Goal: Task Accomplishment & Management: Manage account settings

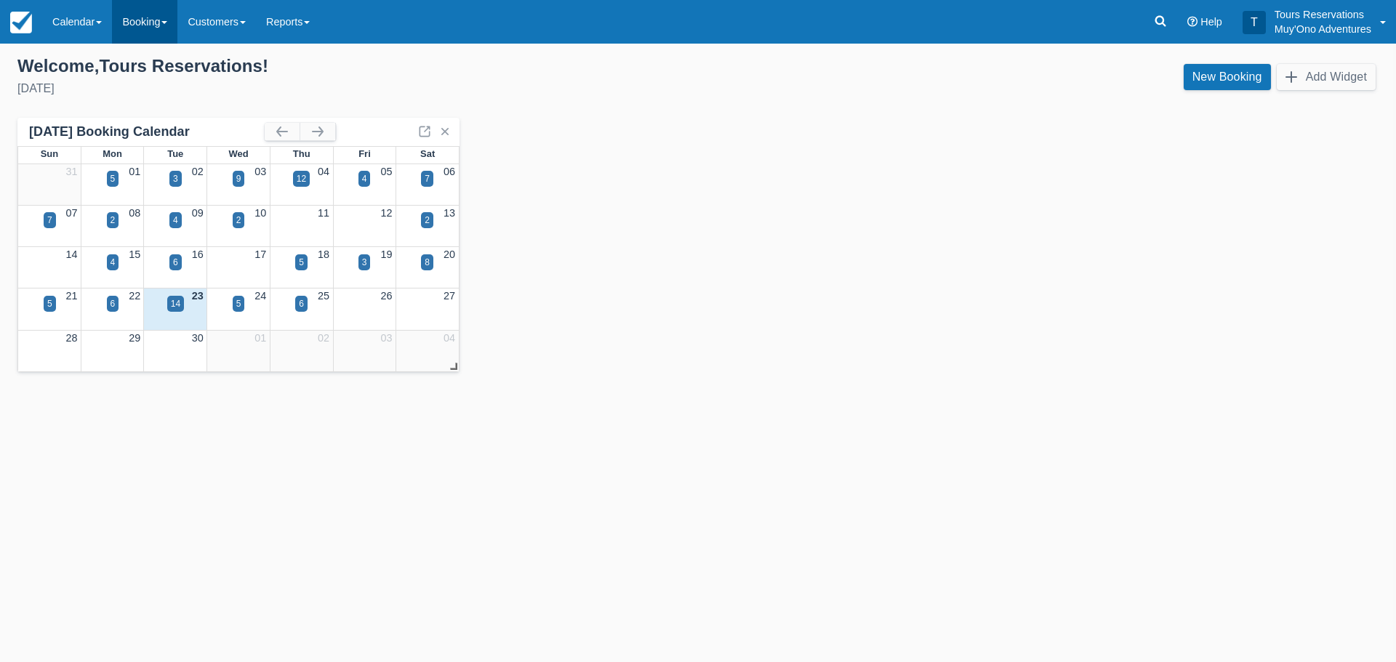
click at [148, 31] on link "Booking" at bounding box center [144, 22] width 65 height 44
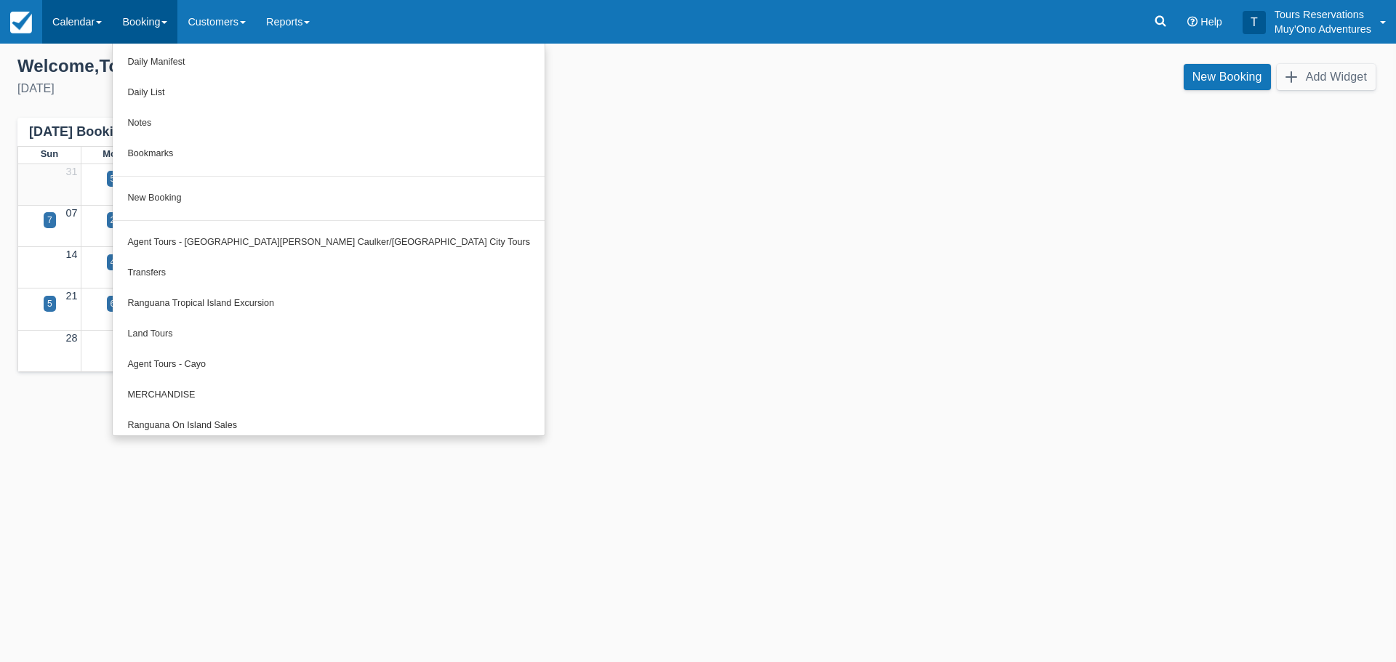
click at [75, 17] on link "Calendar" at bounding box center [77, 22] width 70 height 44
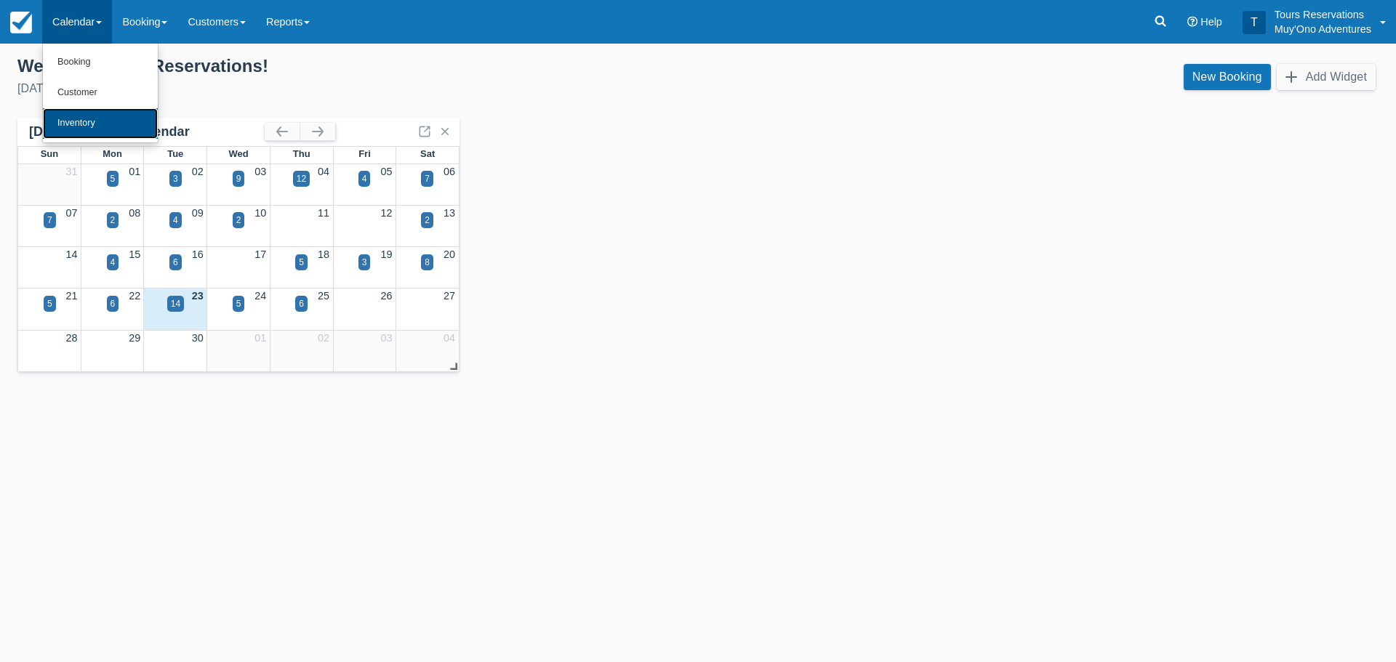
click at [103, 121] on link "Inventory" at bounding box center [100, 123] width 115 height 31
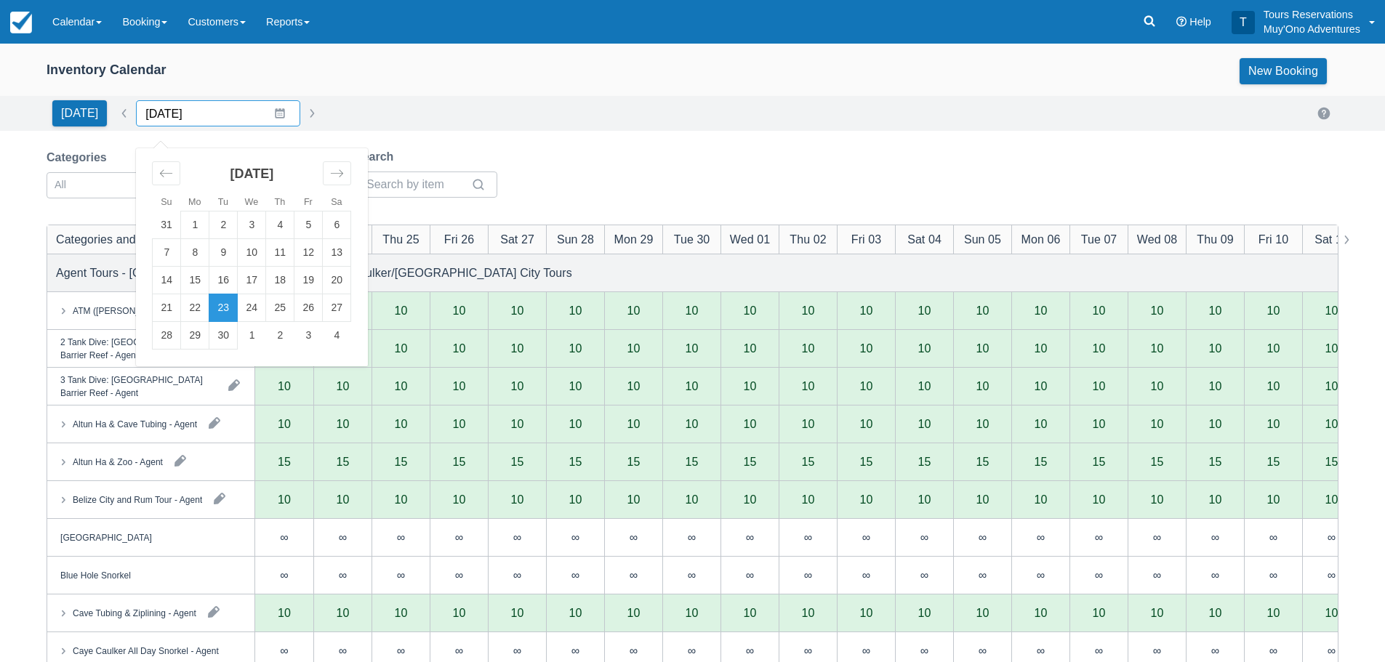
click at [270, 110] on input "[DATE]" at bounding box center [218, 113] width 164 height 26
click at [332, 177] on icon "Move forward to switch to the next month." at bounding box center [337, 173] width 14 height 14
click at [329, 165] on div "Move forward to switch to the next month." at bounding box center [337, 173] width 28 height 24
click at [221, 305] on td "23" at bounding box center [223, 308] width 28 height 28
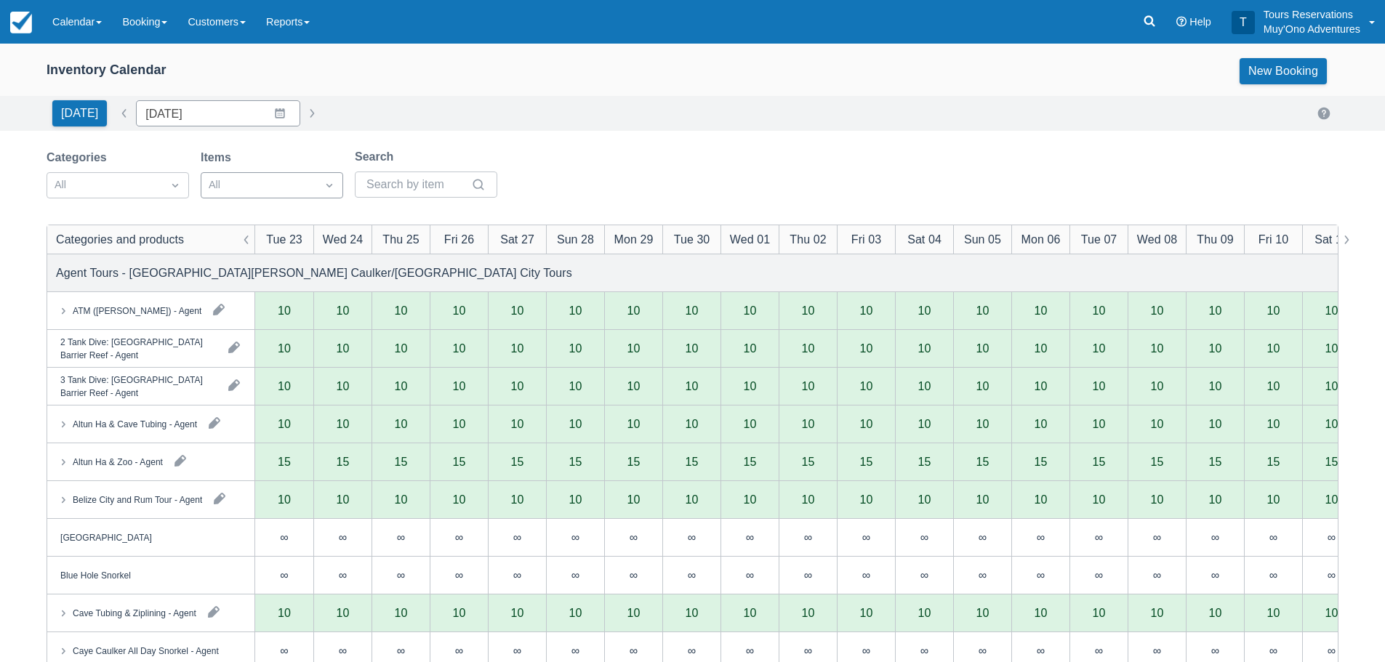
type input "[DATE]"
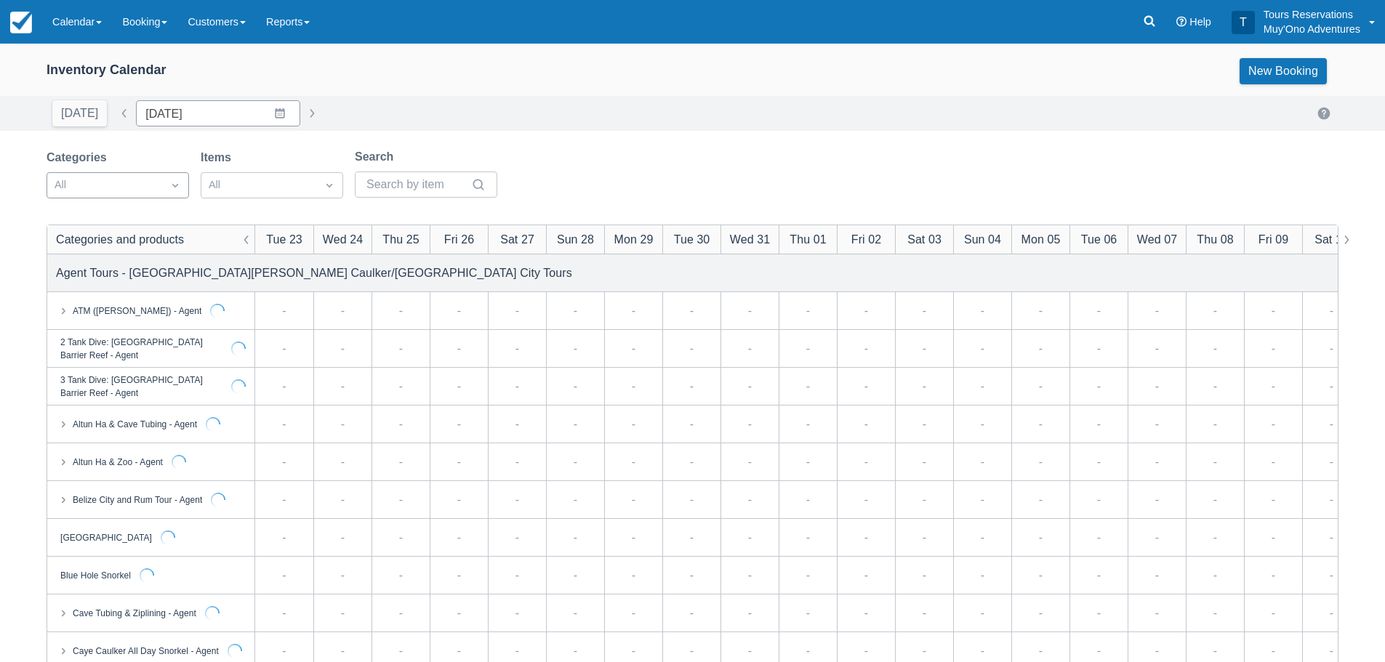
click at [158, 193] on div "All" at bounding box center [104, 185] width 115 height 23
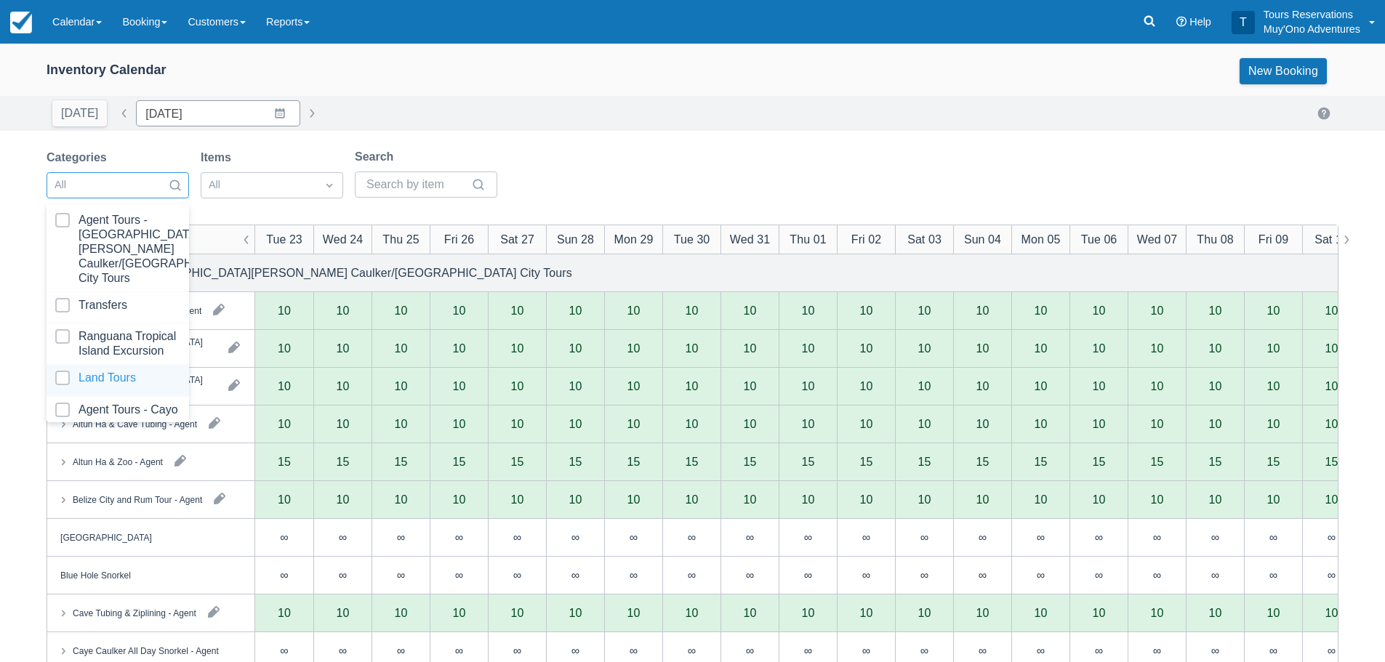
scroll to position [148, 0]
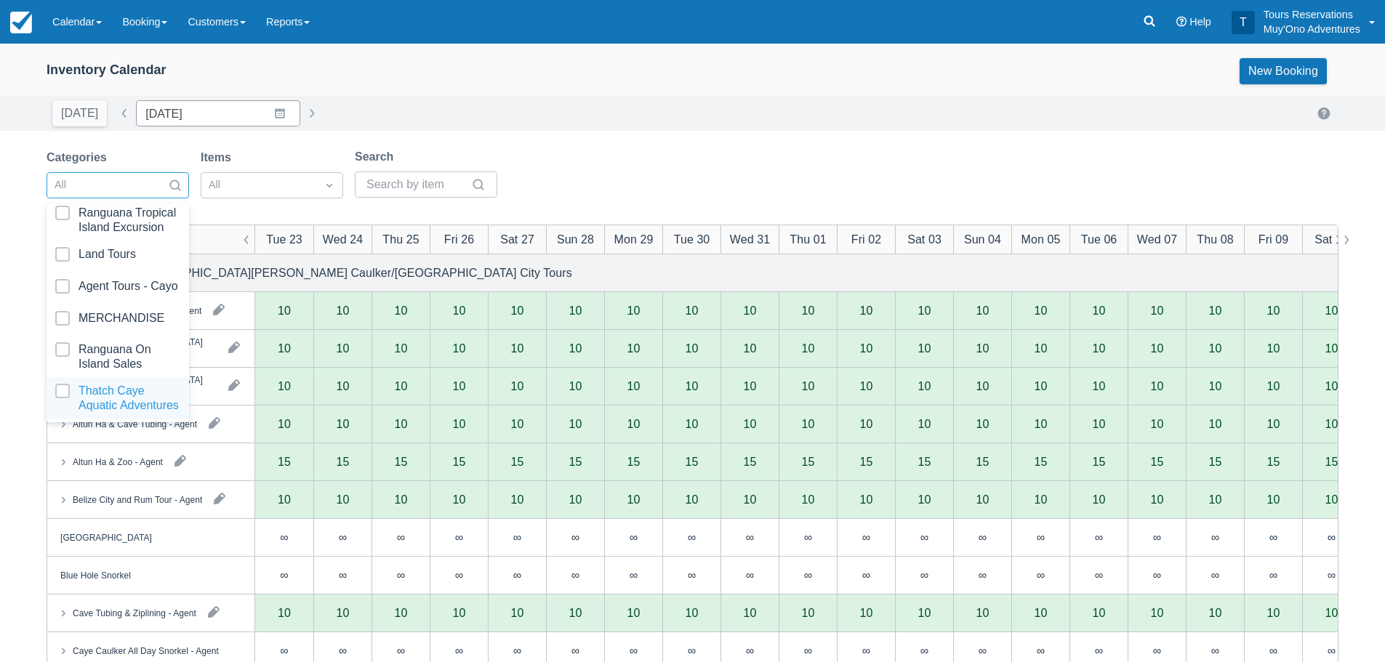
click at [108, 385] on div at bounding box center [117, 398] width 125 height 29
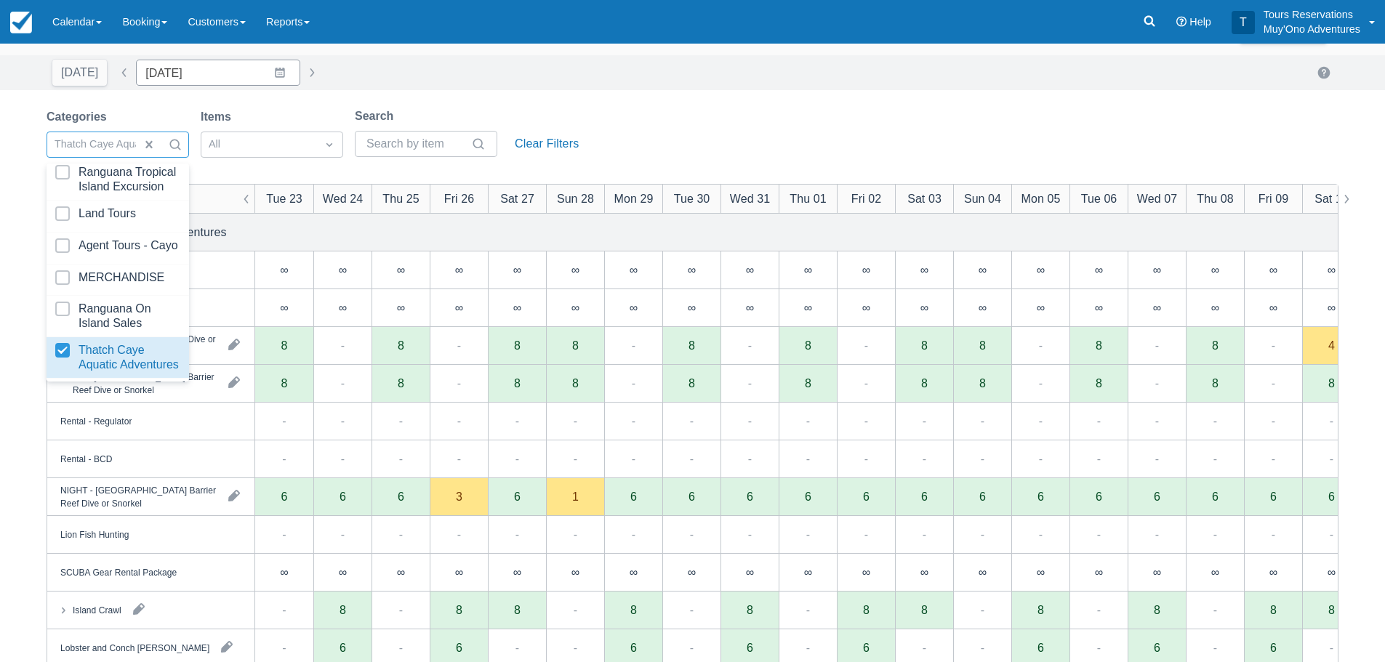
scroll to position [73, 0]
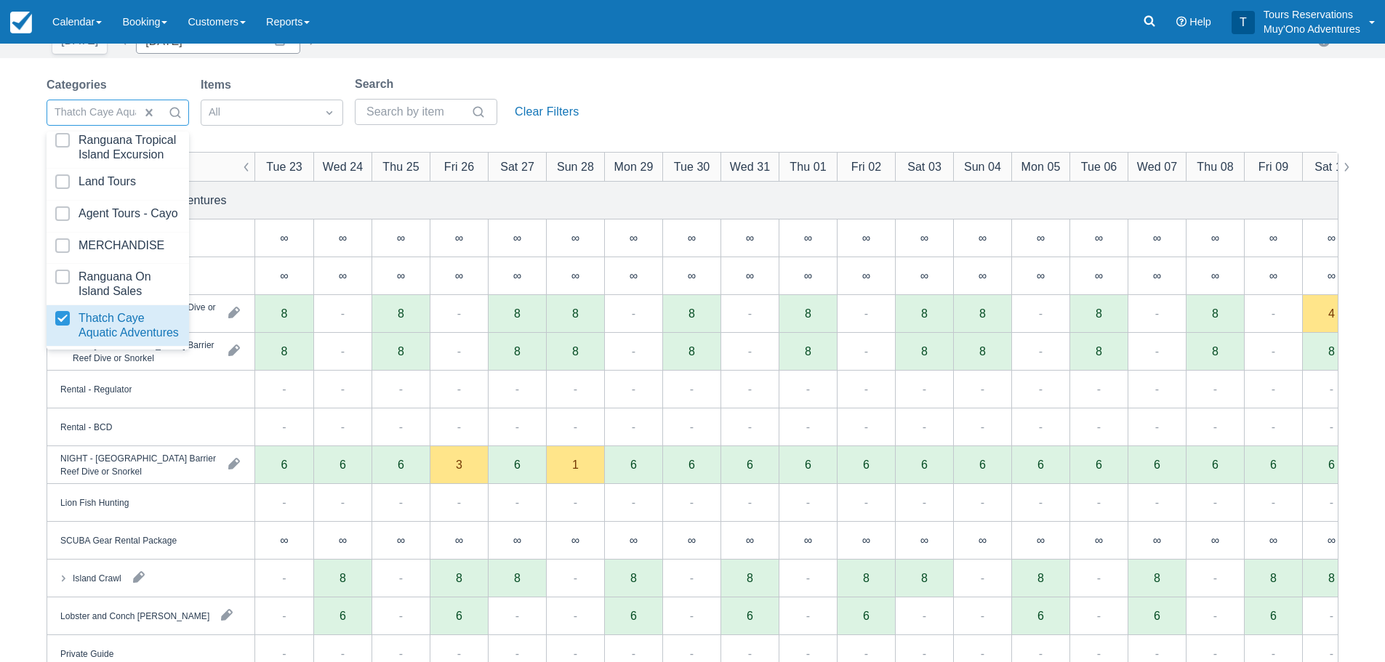
click at [656, 110] on div "Categories option Thatch Caye Aquatic Adventures, selected. option Thatch Caye …" at bounding box center [693, 105] width 1292 height 59
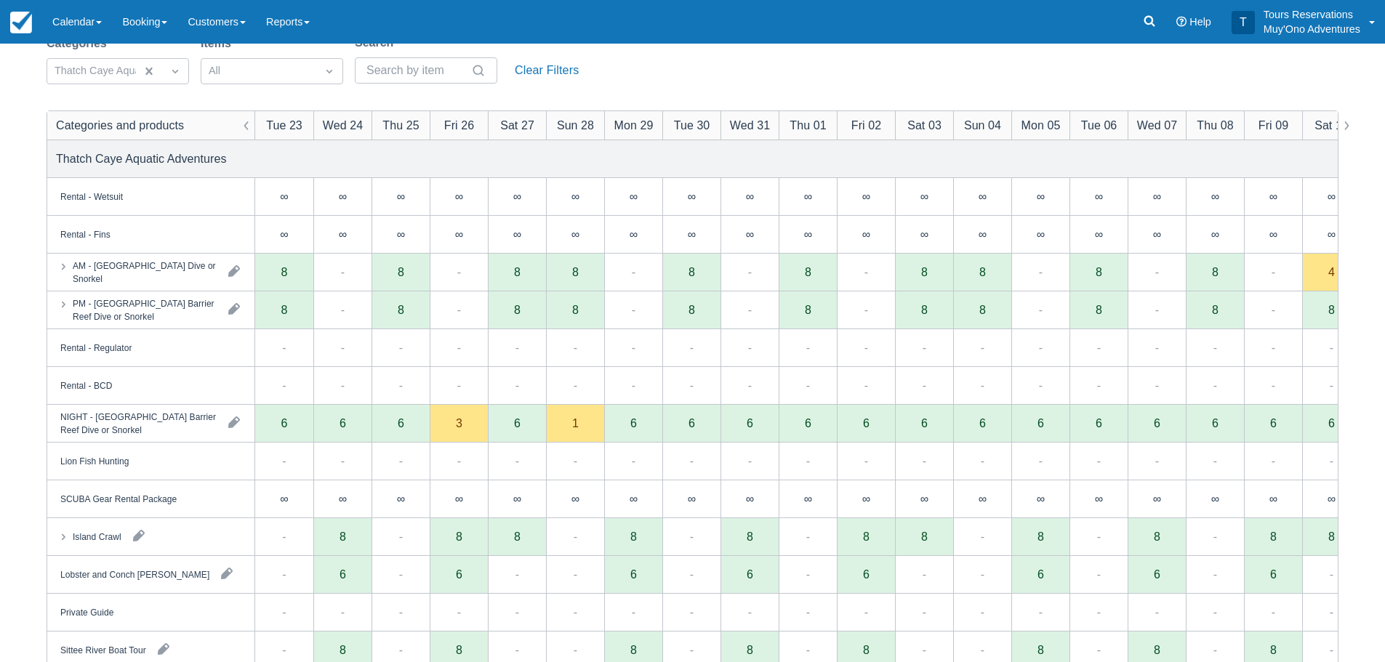
scroll to position [145, 0]
